Goal: Task Accomplishment & Management: Use online tool/utility

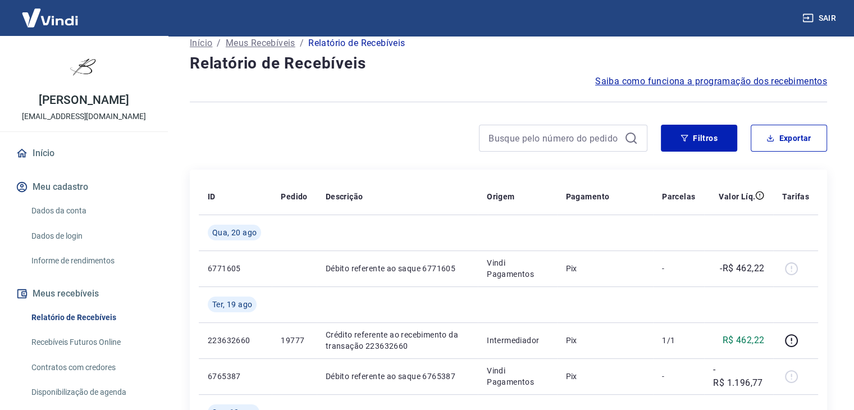
scroll to position [74, 0]
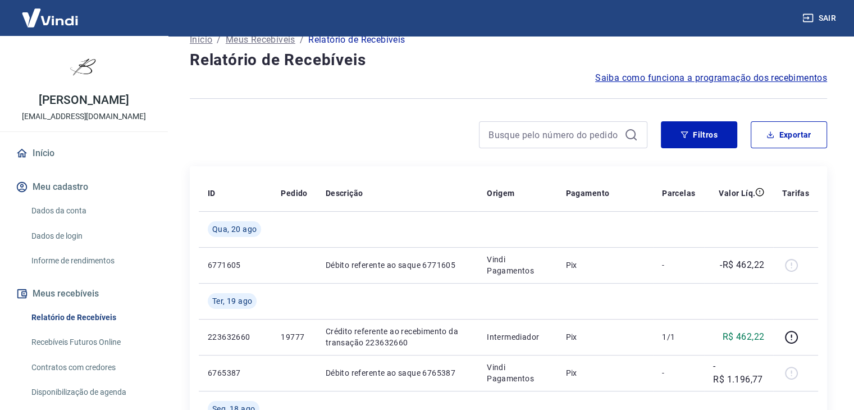
click at [107, 340] on link "Recebíveis Futuros Online" at bounding box center [91, 342] width 128 height 23
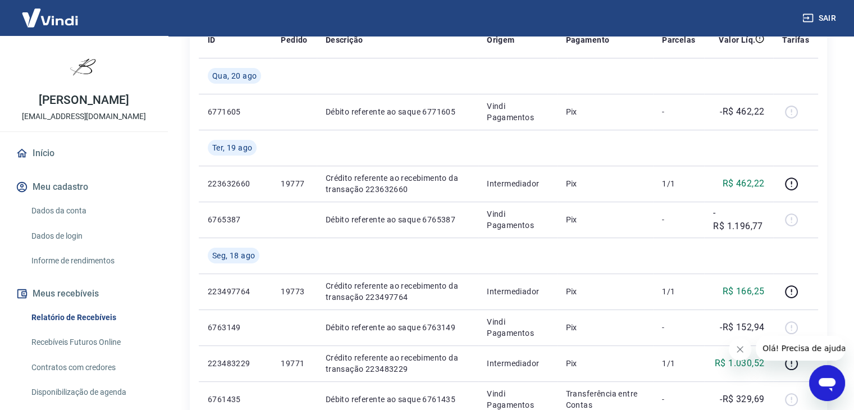
scroll to position [236, 0]
